Goal: Transaction & Acquisition: Purchase product/service

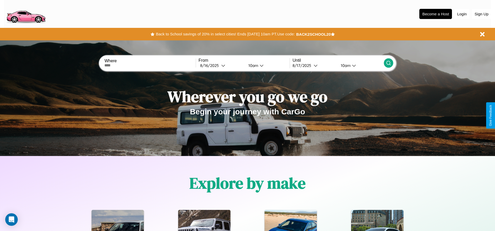
click at [150, 66] on input "text" at bounding box center [149, 65] width 91 height 4
type input "**********"
click at [221, 66] on div "8 / 16 / 2025" at bounding box center [210, 65] width 21 height 5
select select "*"
select select "****"
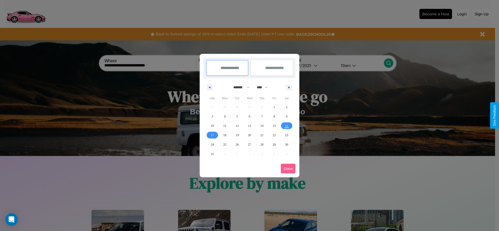
drag, startPoint x: 239, startPoint y: 87, endPoint x: 249, endPoint y: 105, distance: 20.1
click at [239, 87] on select "******* ******** ***** ***** *** **** **** ****** ********* ******* ******** **…" at bounding box center [240, 87] width 22 height 9
select select "**"
click at [274, 126] on span "14" at bounding box center [274, 125] width 3 height 9
type input "**********"
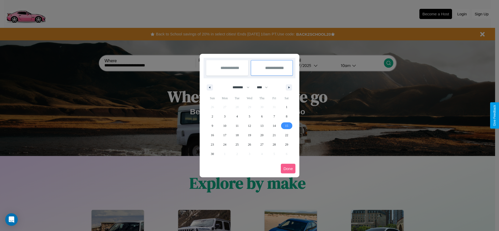
click at [287, 126] on span "15" at bounding box center [286, 125] width 3 height 9
type input "**********"
click at [288, 169] on button "Done" at bounding box center [288, 169] width 15 height 10
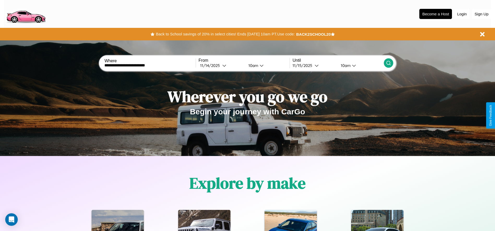
click at [388, 63] on icon at bounding box center [388, 63] width 5 height 5
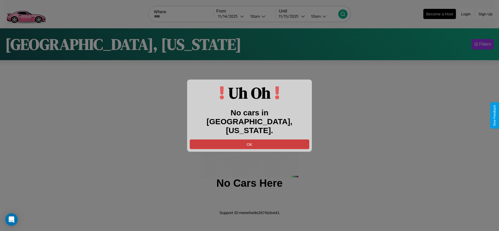
click at [249, 140] on button "OK" at bounding box center [250, 145] width 120 height 10
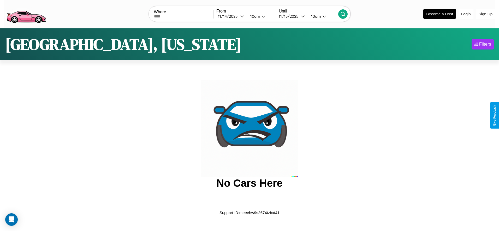
click at [26, 13] on img at bounding box center [26, 14] width 44 height 22
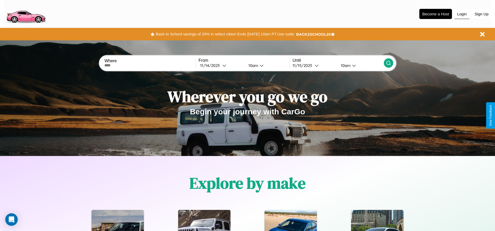
click at [462, 14] on button "Login" at bounding box center [462, 14] width 15 height 10
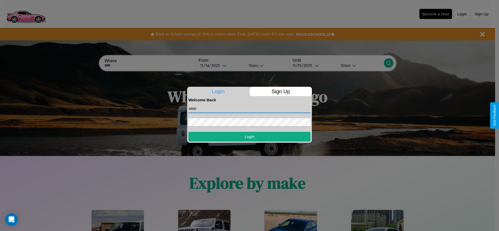
click at [249, 109] on input "text" at bounding box center [249, 109] width 122 height 8
type input "**********"
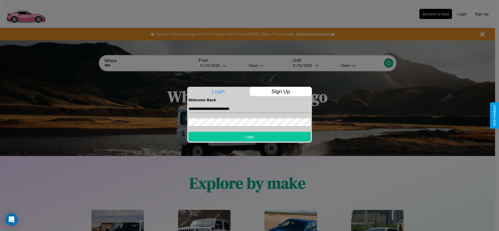
click at [249, 137] on button "Login" at bounding box center [249, 137] width 122 height 10
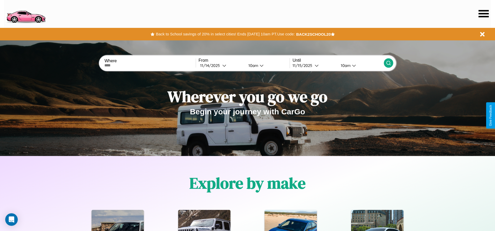
scroll to position [108, 0]
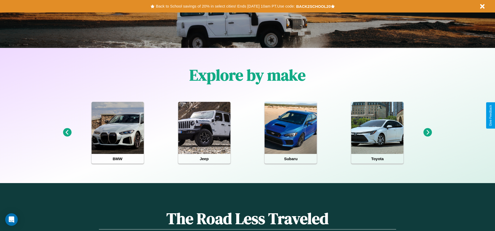
click at [67, 133] on icon at bounding box center [67, 132] width 9 height 9
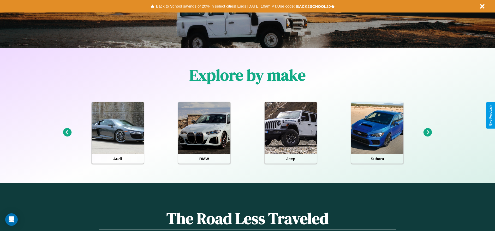
click at [428, 133] on icon at bounding box center [428, 132] width 9 height 9
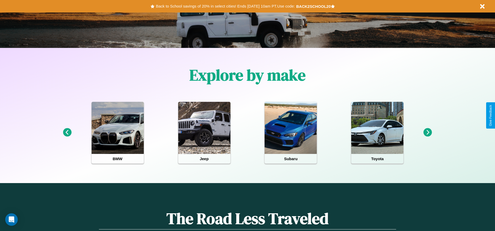
click at [428, 133] on icon at bounding box center [428, 132] width 9 height 9
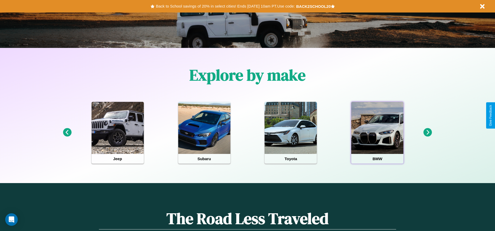
click at [377, 133] on div at bounding box center [377, 128] width 52 height 52
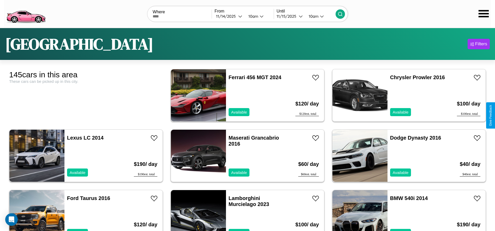
scroll to position [2298, 0]
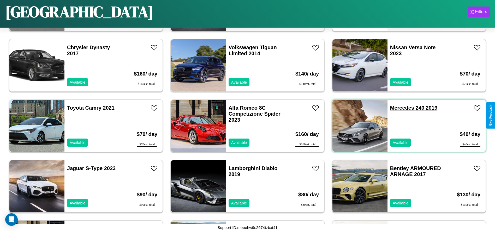
click at [399, 108] on link "Mercedes 240 2019" at bounding box center [413, 108] width 47 height 6
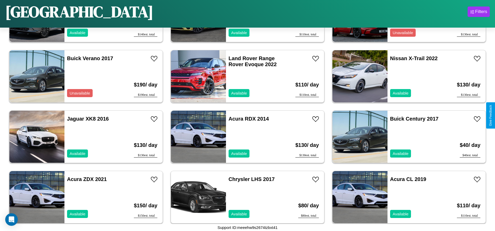
scroll to position [724, 0]
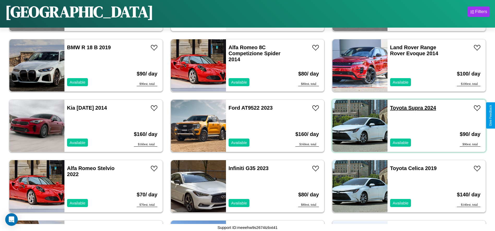
click at [395, 108] on link "Toyota Supra 2024" at bounding box center [413, 108] width 46 height 6
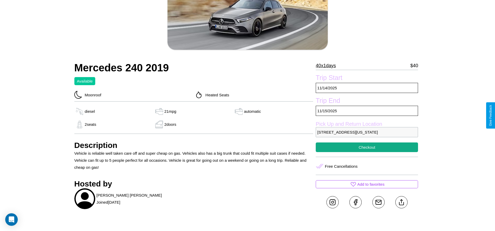
scroll to position [96, 0]
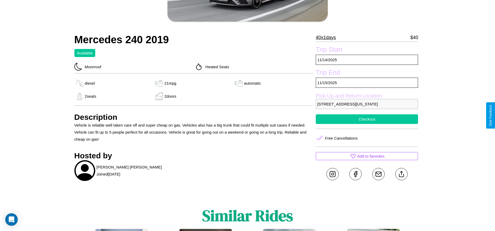
click at [367, 119] on button "Checkout" at bounding box center [367, 120] width 102 height 10
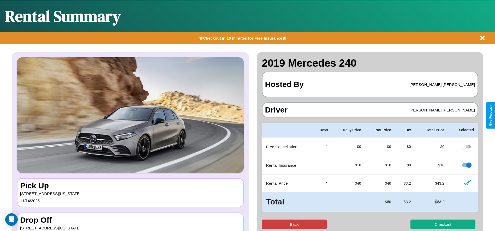
click at [294, 225] on button "Back" at bounding box center [294, 225] width 65 height 10
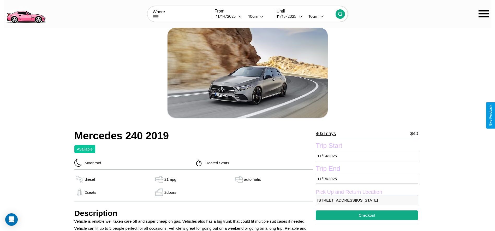
scroll to position [85, 0]
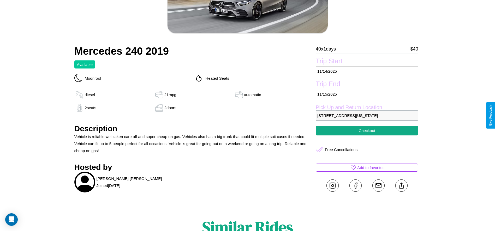
click at [367, 116] on p "[STREET_ADDRESS][US_STATE]" at bounding box center [367, 116] width 102 height 10
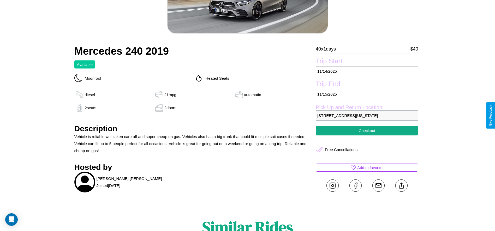
click at [367, 116] on p "[STREET_ADDRESS][US_STATE]" at bounding box center [367, 116] width 102 height 10
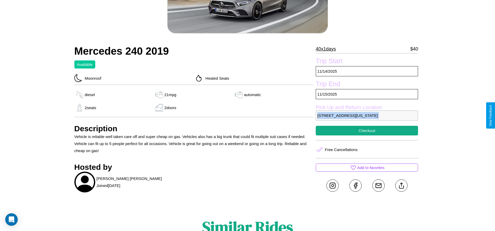
click at [367, 116] on p "[STREET_ADDRESS][US_STATE]" at bounding box center [367, 116] width 102 height 10
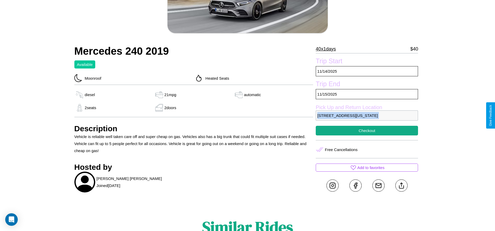
click at [367, 116] on p "[STREET_ADDRESS][US_STATE]" at bounding box center [367, 116] width 102 height 10
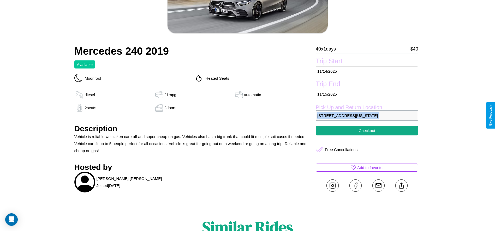
click at [367, 116] on p "[STREET_ADDRESS][US_STATE]" at bounding box center [367, 116] width 102 height 10
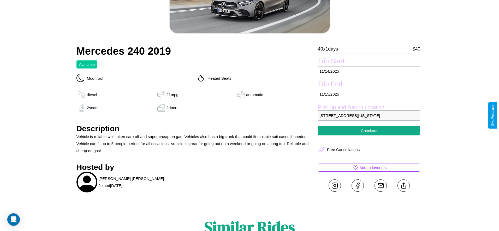
scroll to position [40, 0]
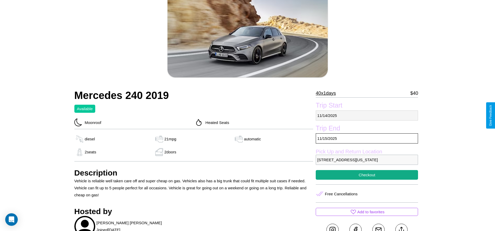
click at [367, 116] on p "[DATE]" at bounding box center [367, 116] width 102 height 10
select select "*"
select select "****"
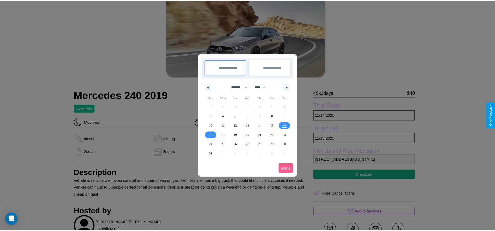
scroll to position [0, 0]
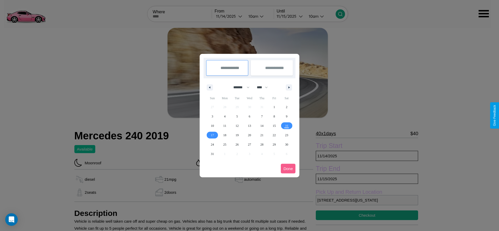
click at [229, 16] on div at bounding box center [249, 115] width 499 height 231
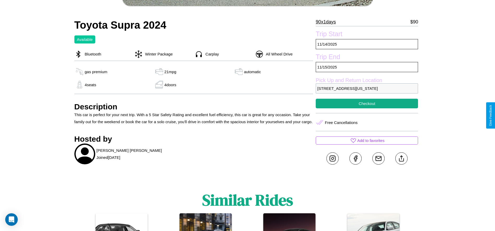
scroll to position [188, 0]
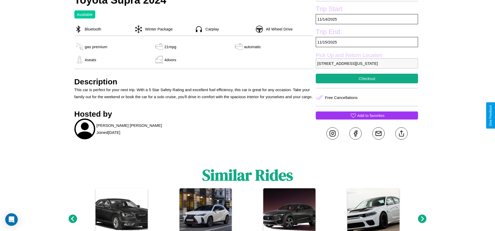
click at [367, 116] on p "Add to favorites" at bounding box center [370, 115] width 27 height 7
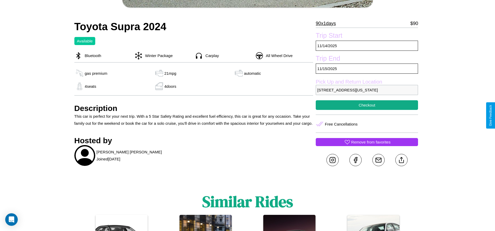
scroll to position [69, 0]
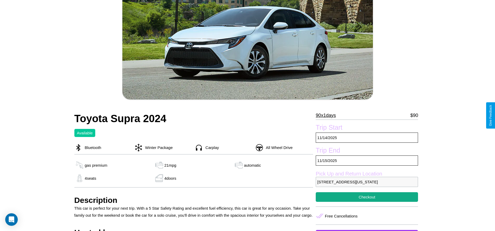
click at [328, 116] on p "90 x 1 days" at bounding box center [326, 115] width 20 height 8
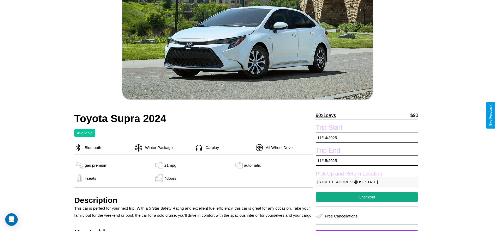
click at [328, 116] on p "90 x 1 days" at bounding box center [326, 115] width 20 height 8
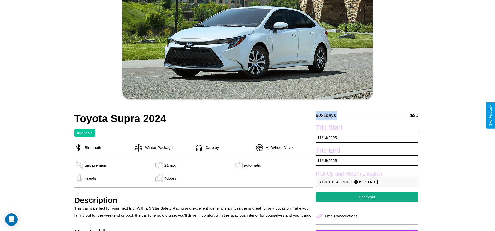
click at [328, 116] on p "90 x 1 days" at bounding box center [326, 115] width 20 height 8
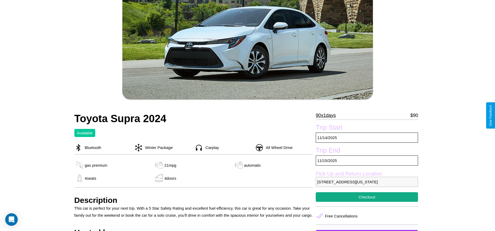
click at [328, 116] on p "90 x 1 days" at bounding box center [326, 115] width 20 height 8
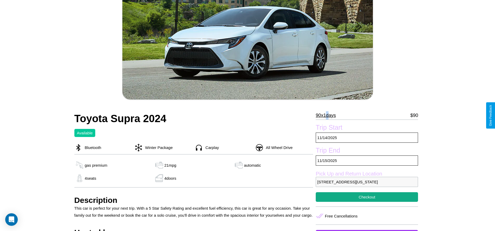
click at [328, 116] on p "90 x 1 days" at bounding box center [326, 115] width 20 height 8
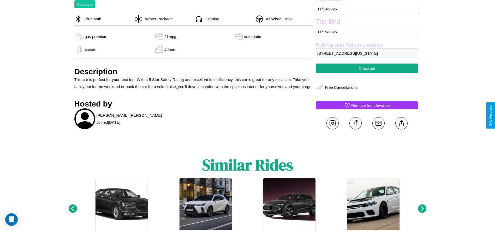
scroll to position [206, 0]
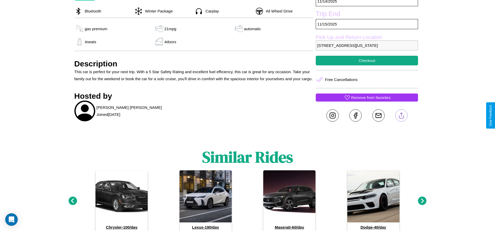
click at [401, 116] on line at bounding box center [401, 115] width 0 height 4
